Goal: Task Accomplishment & Management: Manage account settings

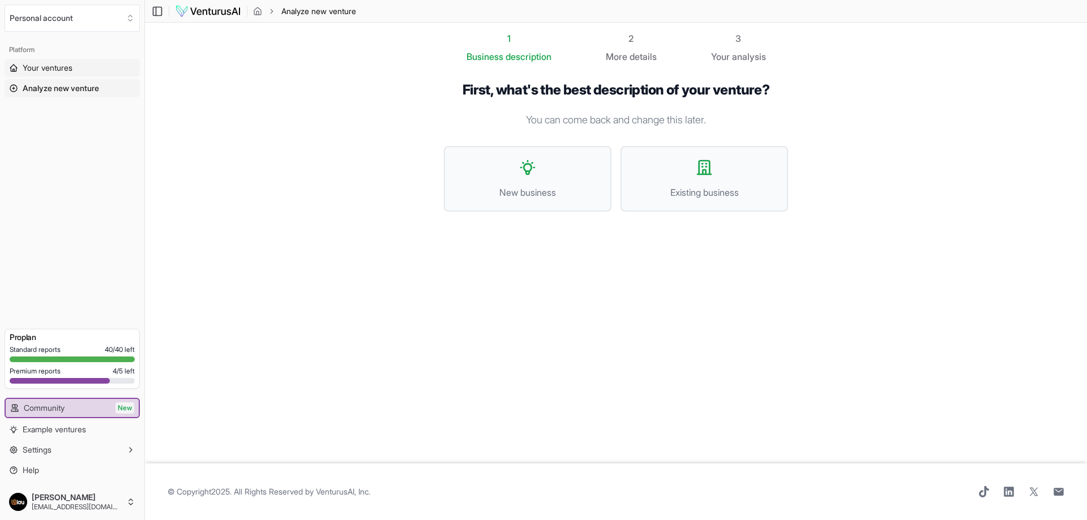
click at [21, 63] on link "Your ventures" at bounding box center [72, 68] width 135 height 18
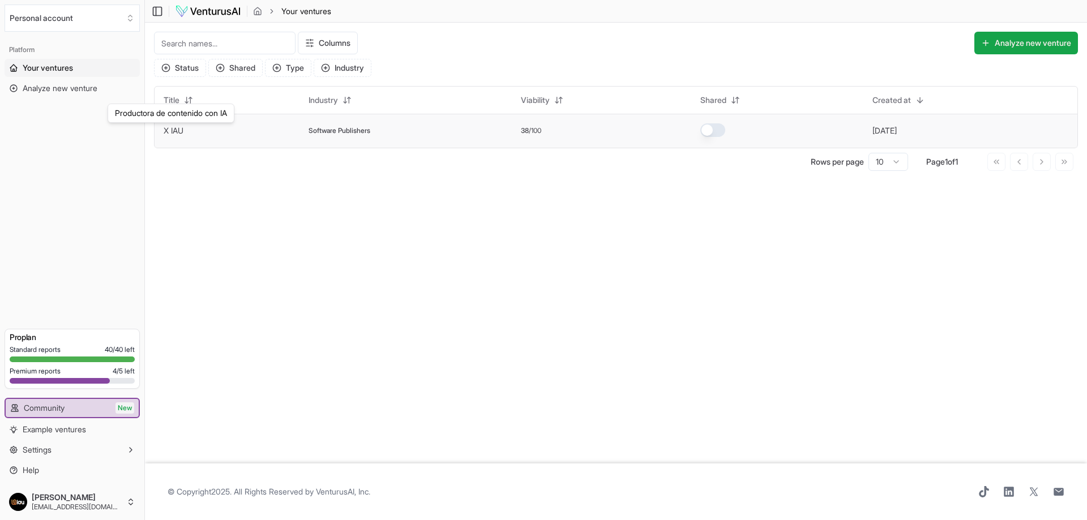
click at [180, 132] on link "X IAU" at bounding box center [174, 131] width 20 height 10
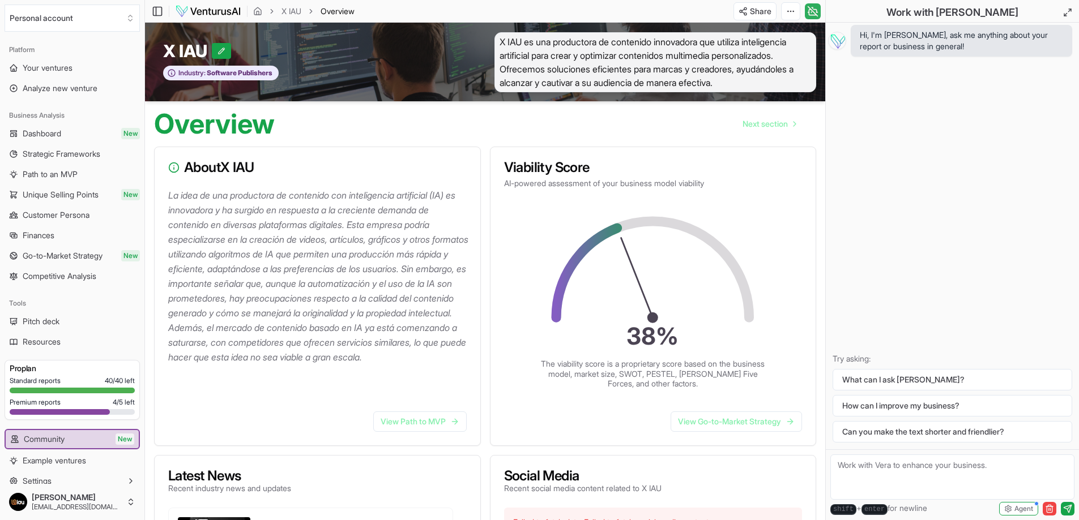
click at [814, 14] on icon at bounding box center [812, 12] width 11 height 14
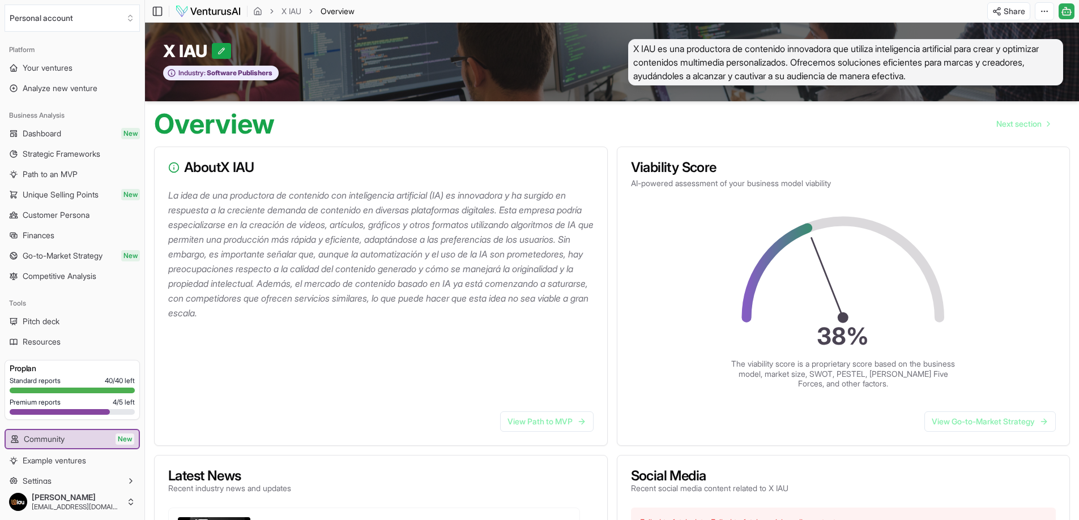
click at [1064, 14] on icon at bounding box center [1066, 12] width 11 height 14
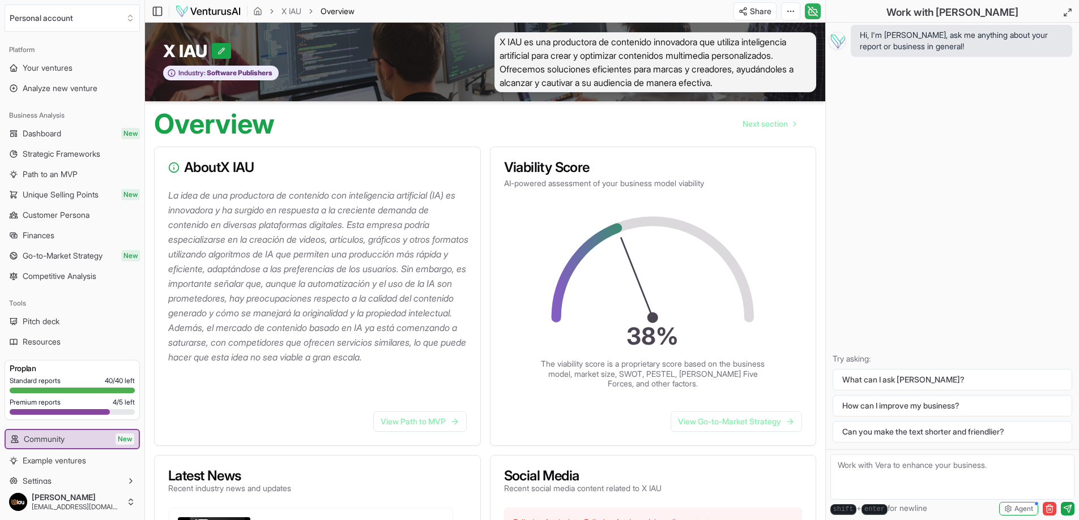
click at [810, 13] on icon at bounding box center [812, 12] width 11 height 14
